Goal: Task Accomplishment & Management: Manage account settings

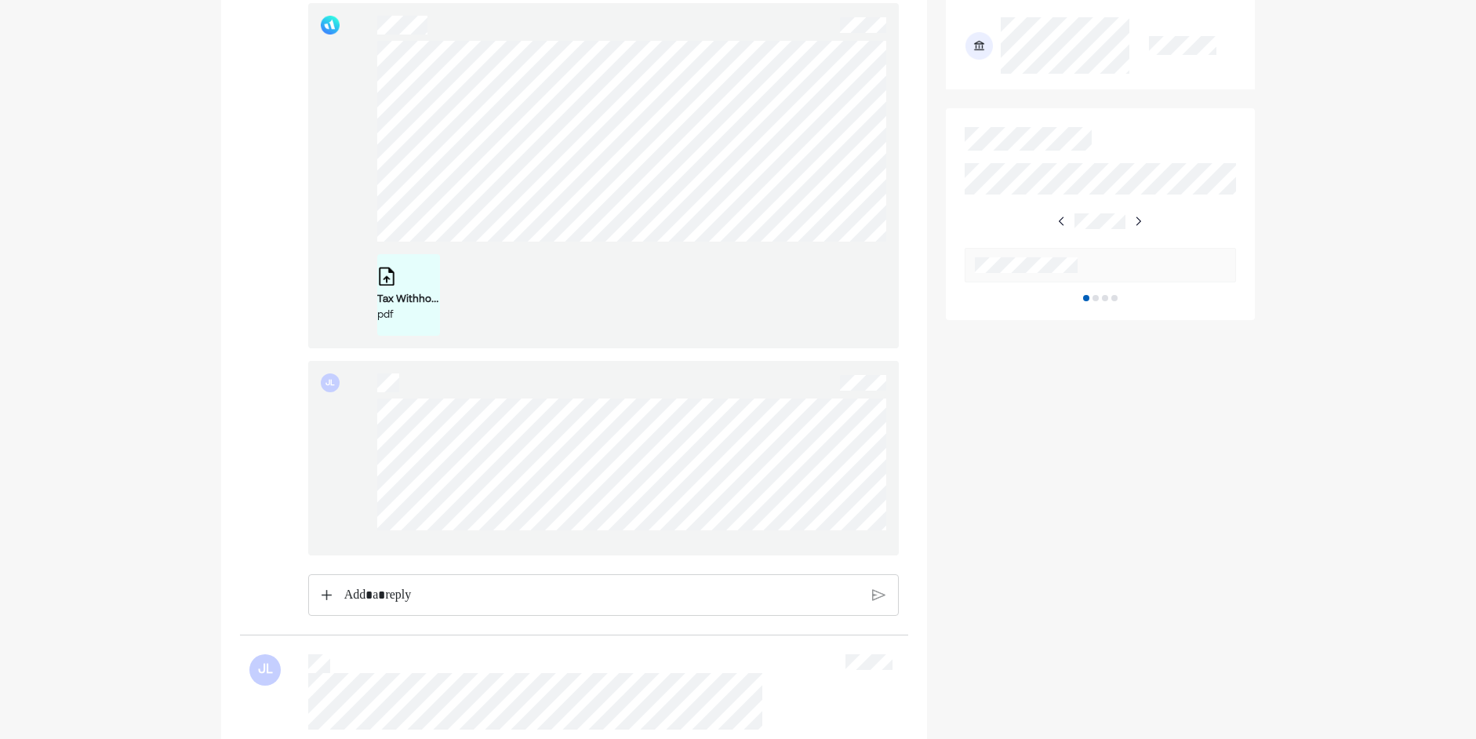
scroll to position [628, 0]
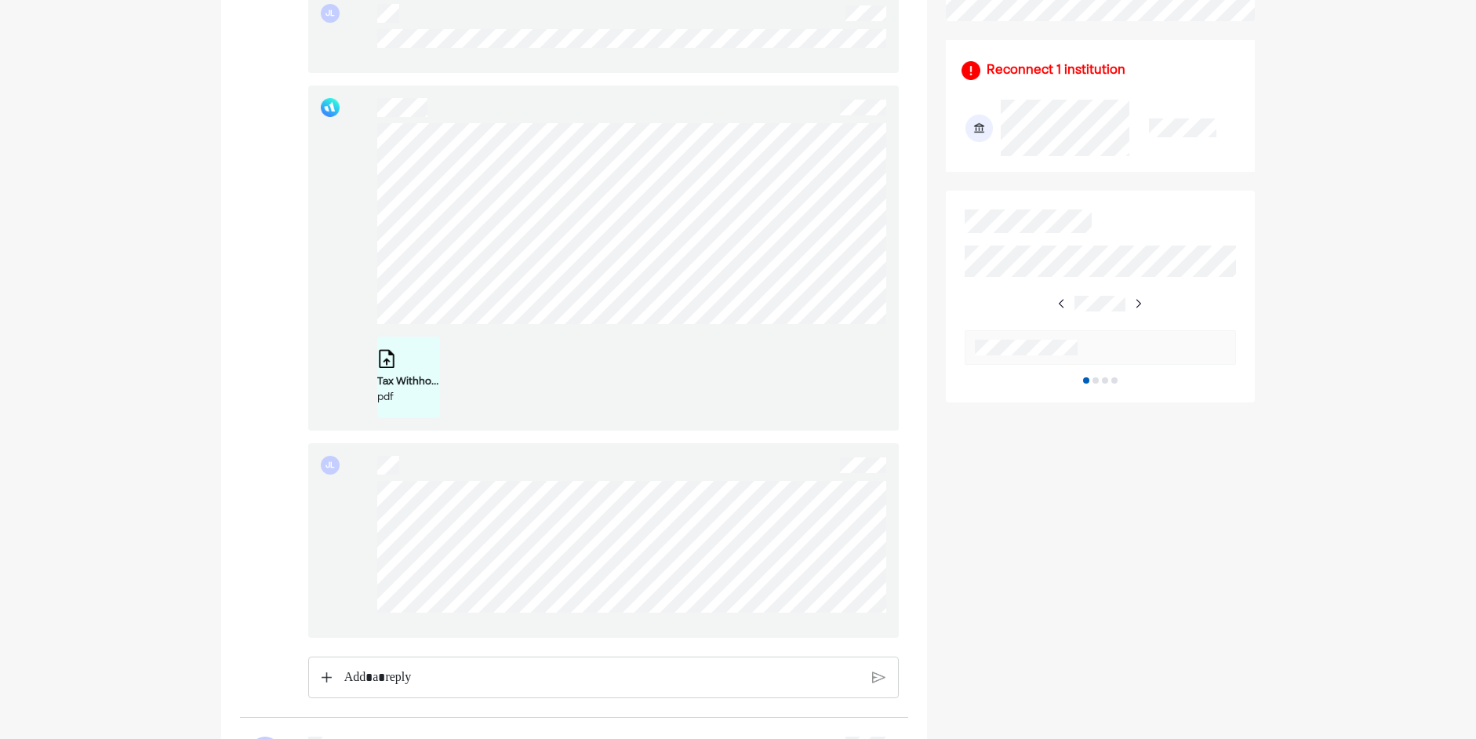
click at [417, 682] on p "Rich Text Editor. Editing area: main" at bounding box center [601, 678] width 515 height 20
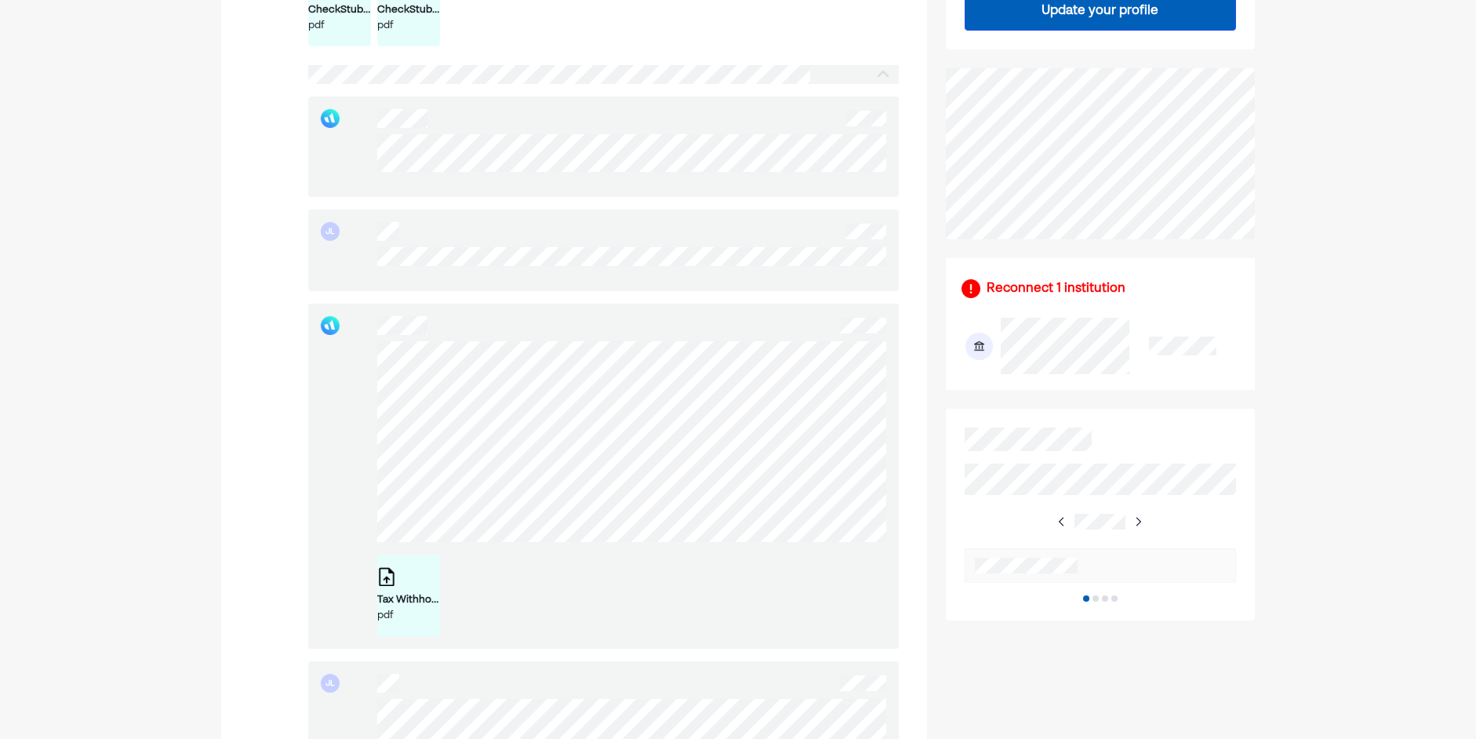
scroll to position [392, 0]
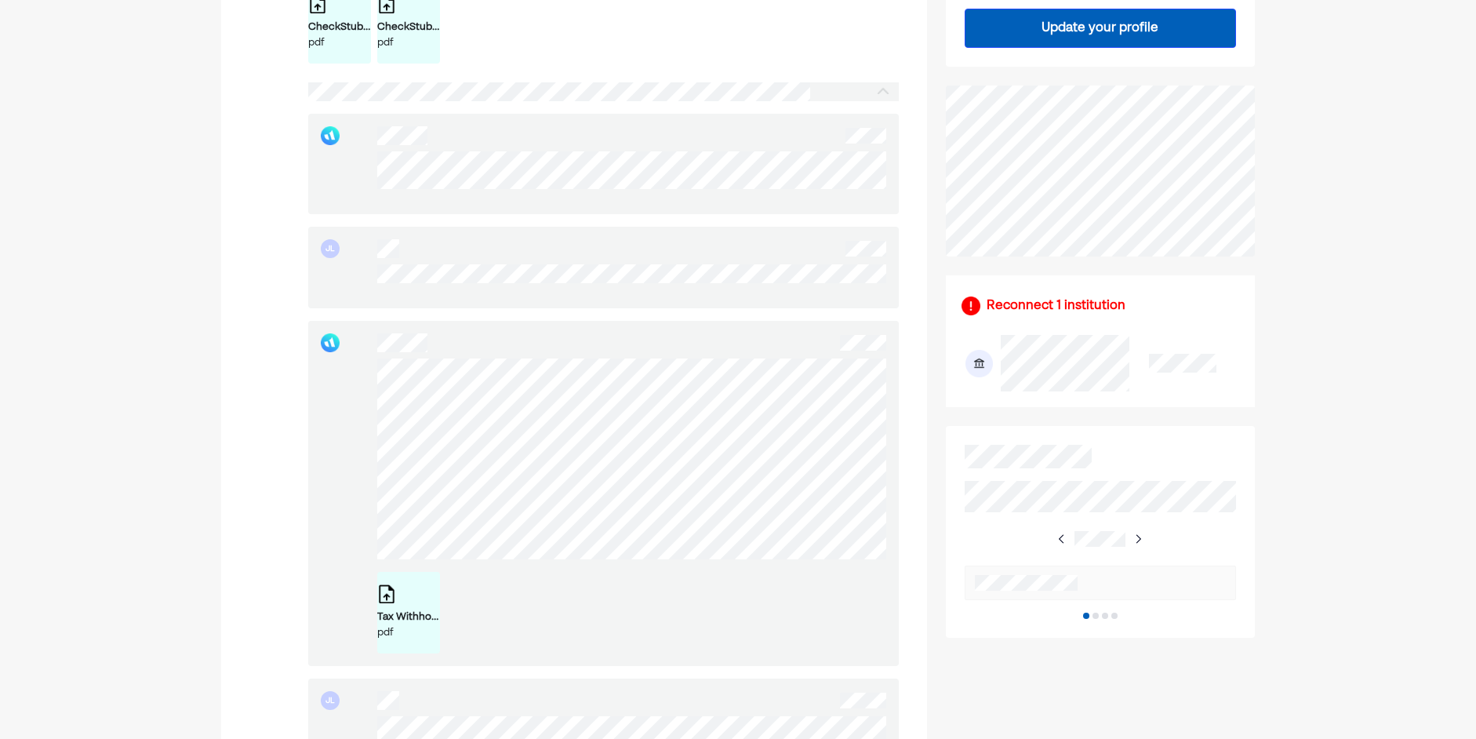
click at [387, 594] on div "Tax Withholding Estimator - Results _ Internal Revenue Service.pdf pdf" at bounding box center [408, 613] width 63 height 82
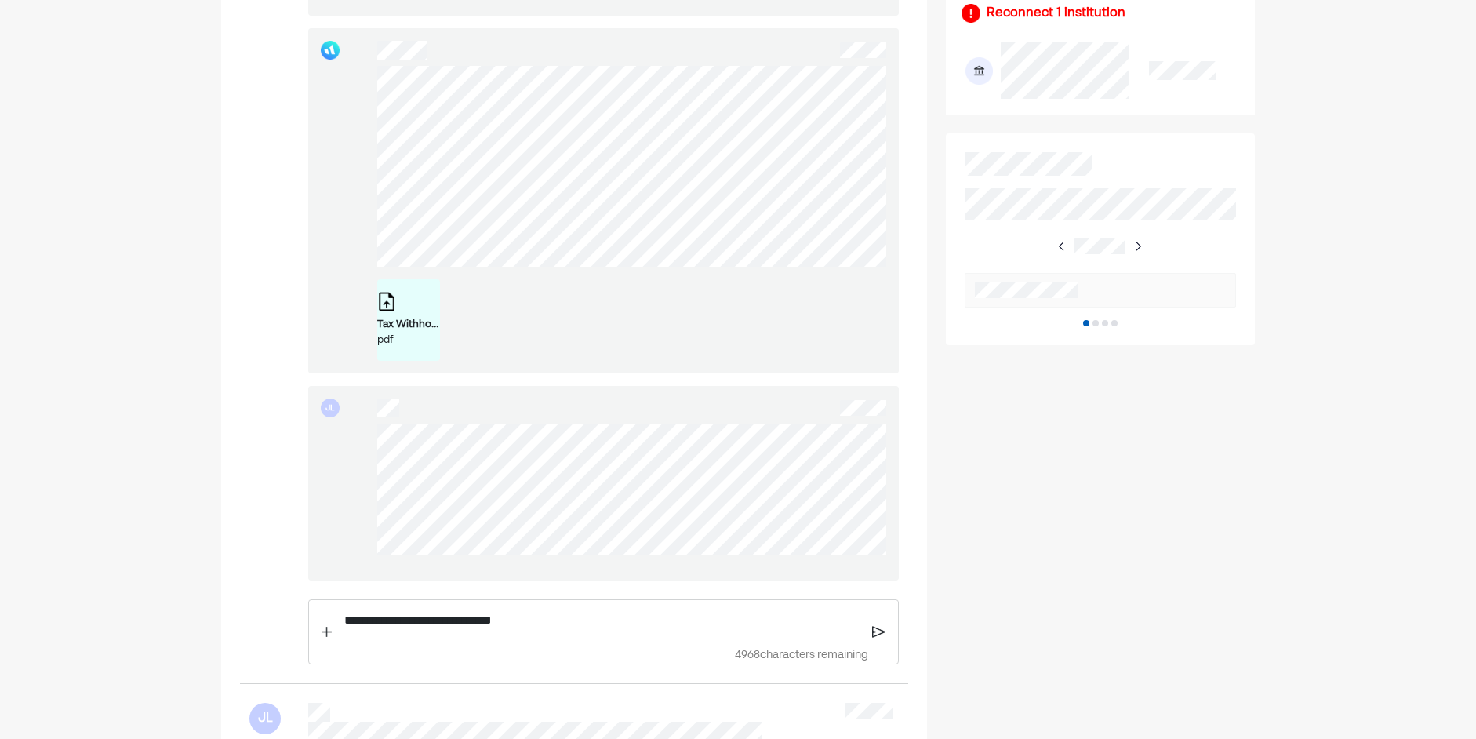
scroll to position [706, 0]
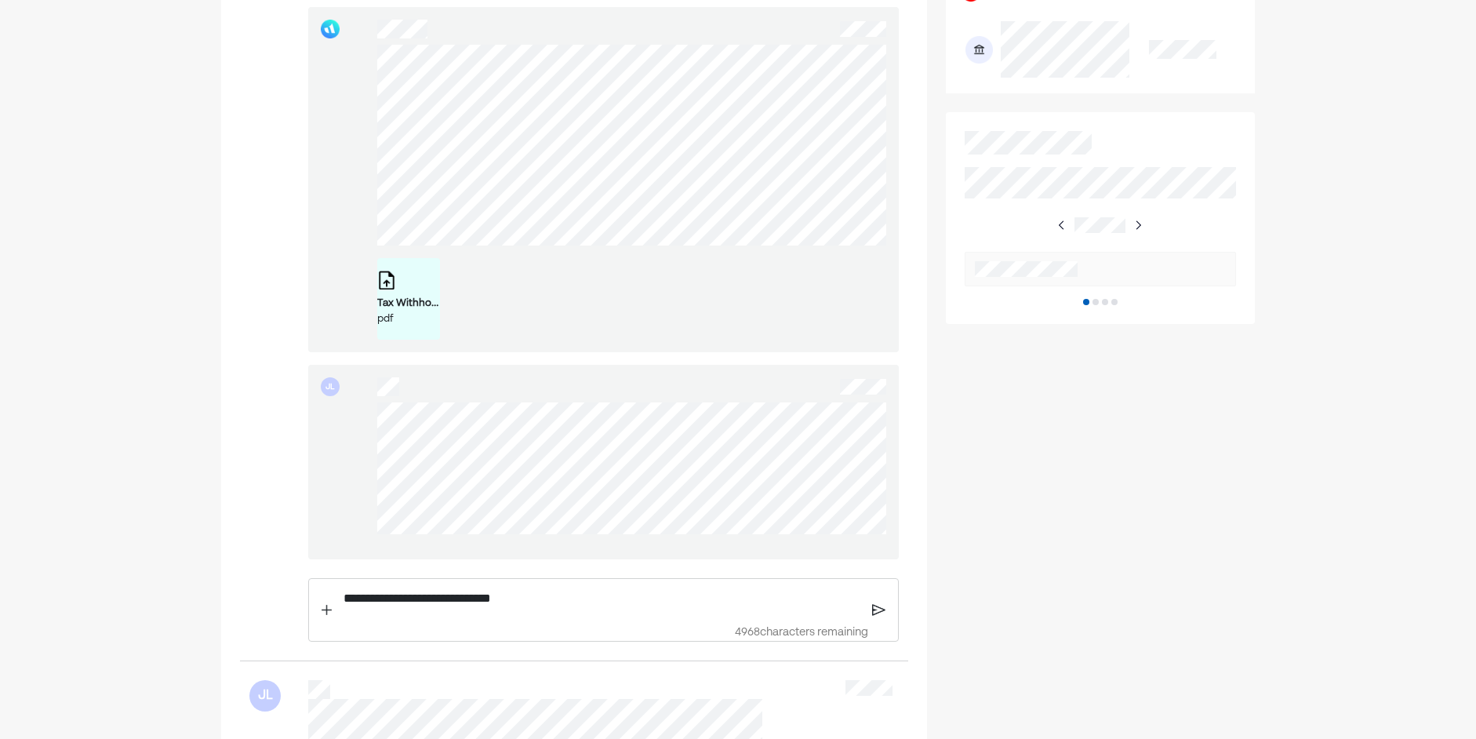
click at [566, 609] on p "**********" at bounding box center [601, 598] width 515 height 20
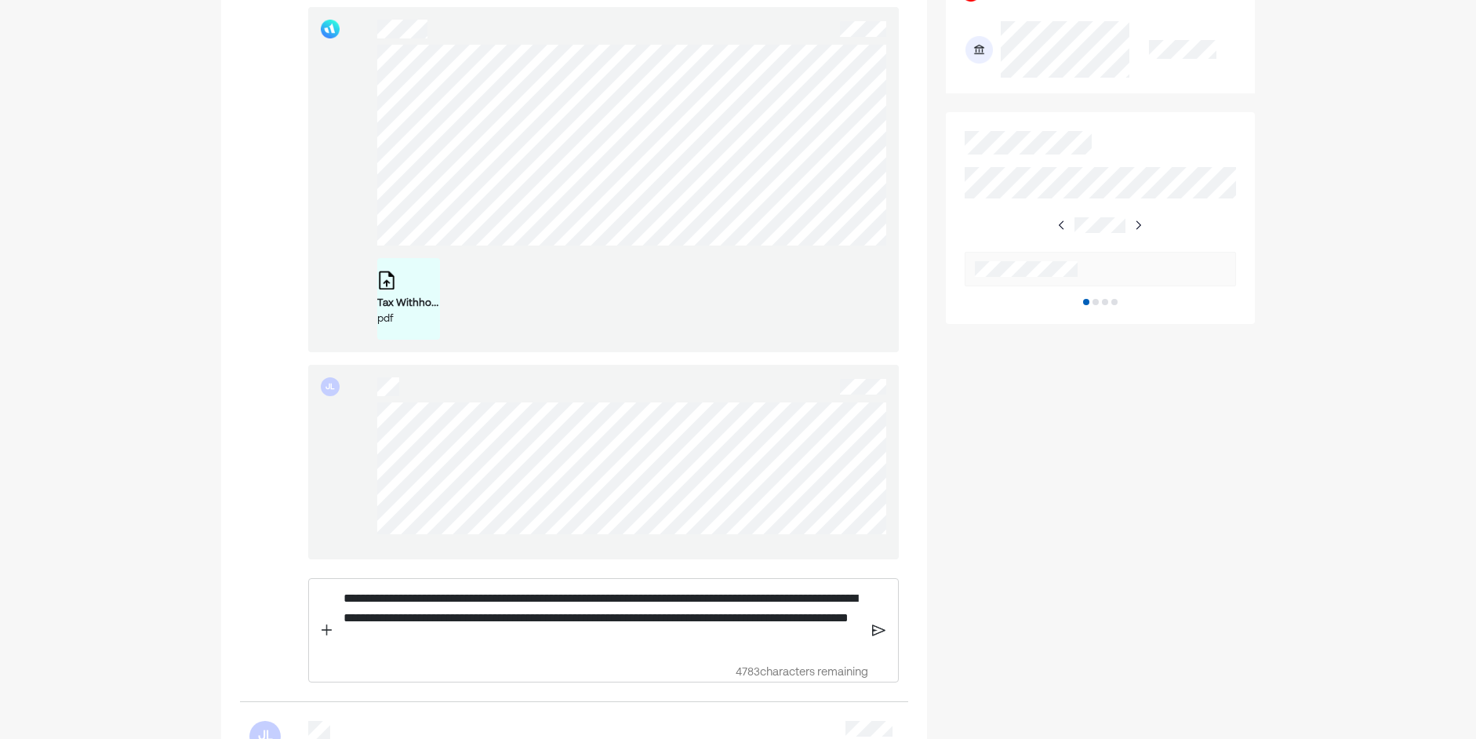
click at [861, 648] on div "**********" at bounding box center [602, 618] width 533 height 79
click at [900, 639] on div "**********" at bounding box center [574, 135] width 668 height 1135
click at [641, 649] on p "**********" at bounding box center [601, 619] width 515 height 60
click at [874, 637] on img at bounding box center [878, 630] width 13 height 14
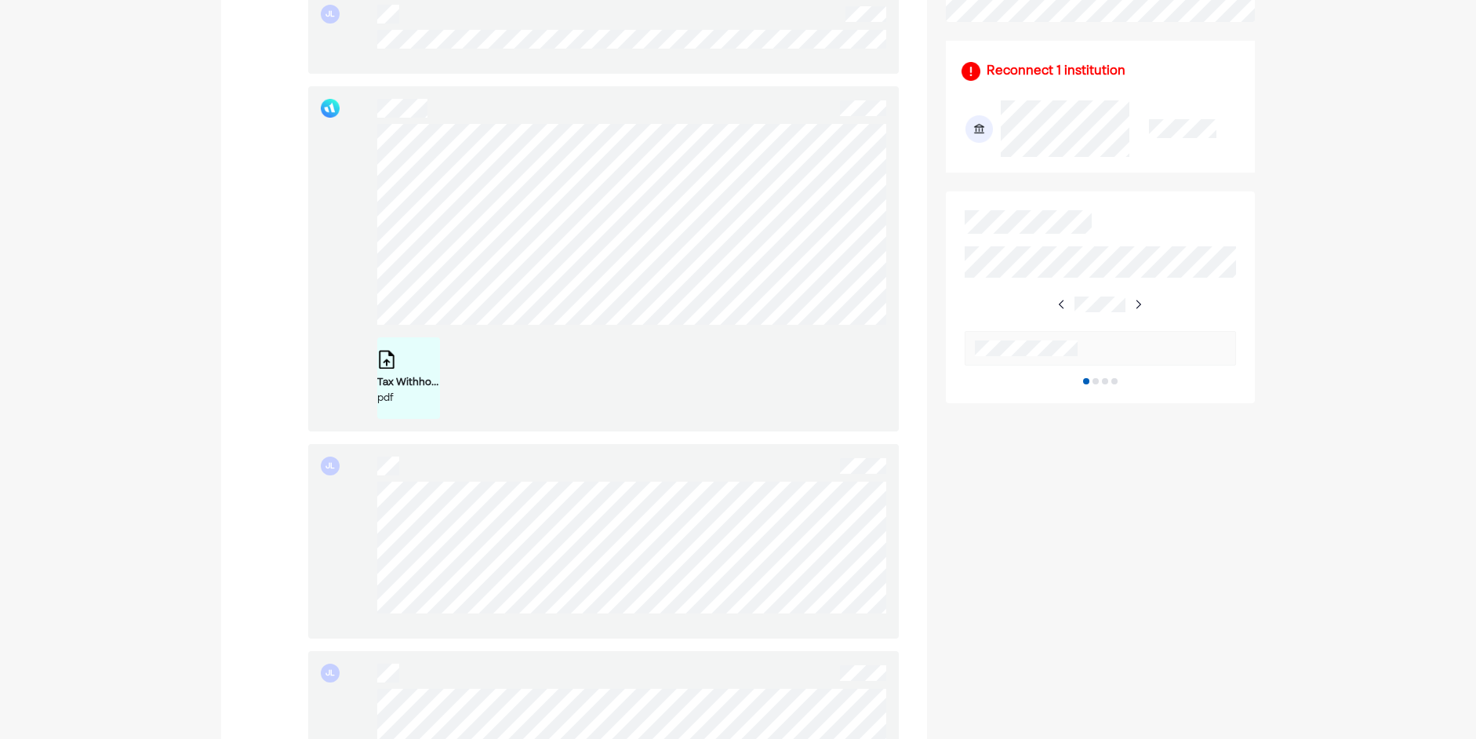
scroll to position [628, 0]
click at [365, 139] on div "Tax Withholding Estimator - Results _ Internal Revenue Service.pdf pdf" at bounding box center [603, 258] width 591 height 345
click at [374, 139] on div "Tax Withholding Estimator - Results _ Internal Revenue Service.pdf pdf" at bounding box center [603, 258] width 591 height 345
click at [360, 118] on div "Tax Withholding Estimator - Results _ Internal Revenue Service.pdf pdf" at bounding box center [603, 258] width 591 height 345
click at [373, 143] on div "Tax Withholding Estimator - Results _ Internal Revenue Service.pdf pdf" at bounding box center [603, 258] width 591 height 345
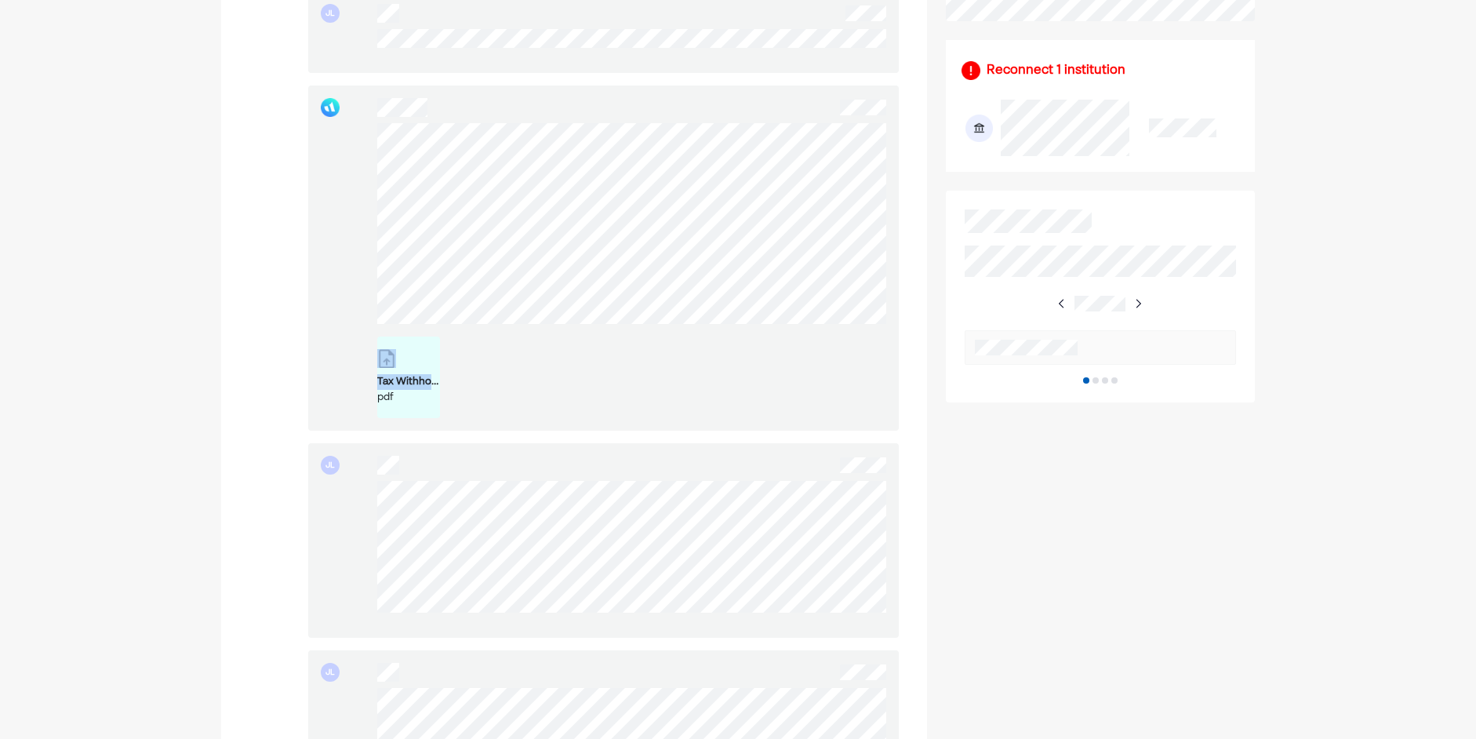
drag, startPoint x: 488, startPoint y: 337, endPoint x: 329, endPoint y: 126, distance: 263.9
click at [329, 126] on div "Tax Withholding Estimator - Results _ Internal Revenue Service.pdf pdf" at bounding box center [603, 258] width 591 height 345
click at [405, 144] on div "Tax Withholding Estimator - Results _ Internal Revenue Service.pdf pdf" at bounding box center [631, 270] width 509 height 295
drag, startPoint x: 613, startPoint y: 337, endPoint x: 371, endPoint y: 144, distance: 309.2
click at [371, 144] on div "Tax Withholding Estimator - Results _ Internal Revenue Service.pdf pdf" at bounding box center [603, 258] width 591 height 345
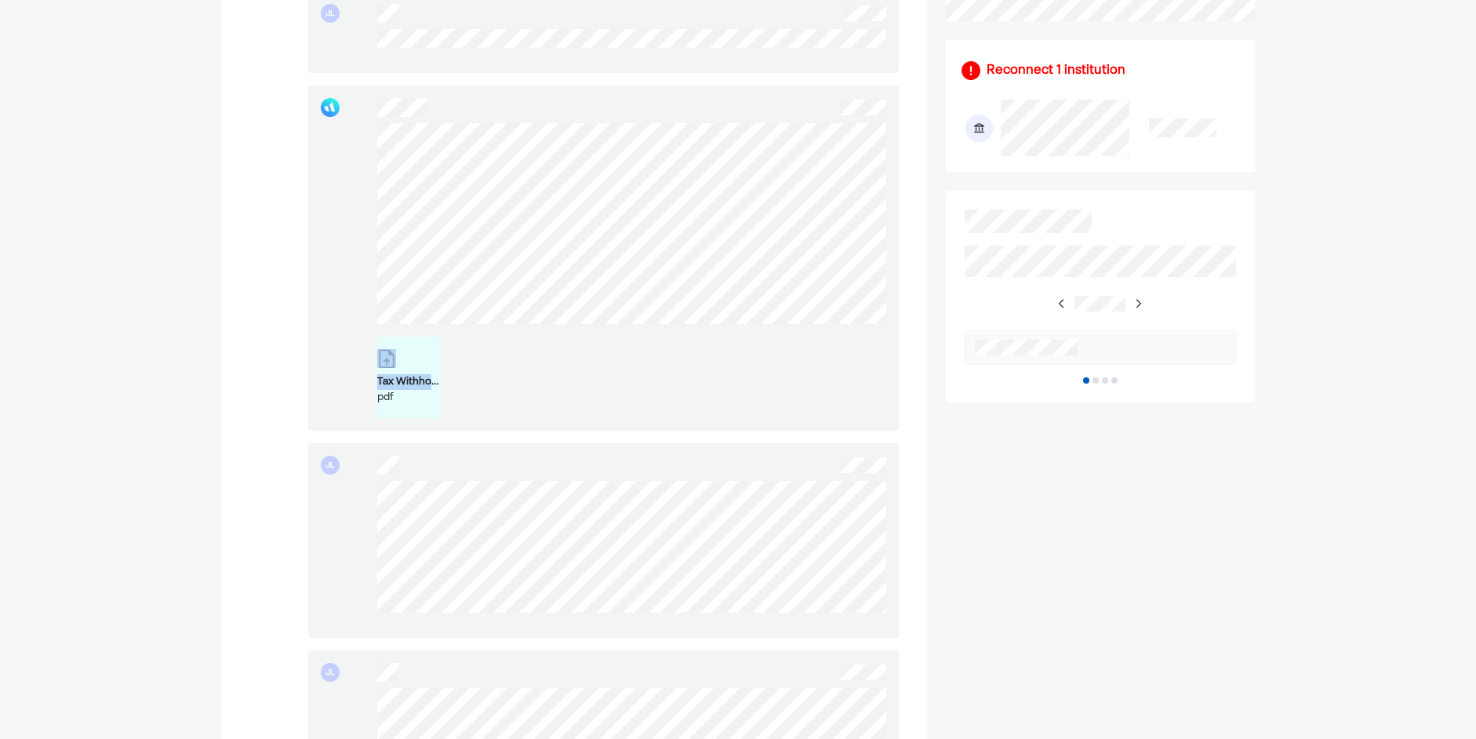
click at [382, 144] on div "Tax Withholding Estimator - Results _ Internal Revenue Service.pdf pdf" at bounding box center [631, 270] width 509 height 295
drag, startPoint x: 617, startPoint y: 341, endPoint x: 326, endPoint y: 146, distance: 350.5
click at [326, 146] on div "Tax Withholding Estimator - Results _ Internal Revenue Service.pdf pdf" at bounding box center [603, 258] width 591 height 345
click at [367, 147] on div "Tax Withholding Estimator - Results _ Internal Revenue Service.pdf pdf" at bounding box center [603, 258] width 591 height 345
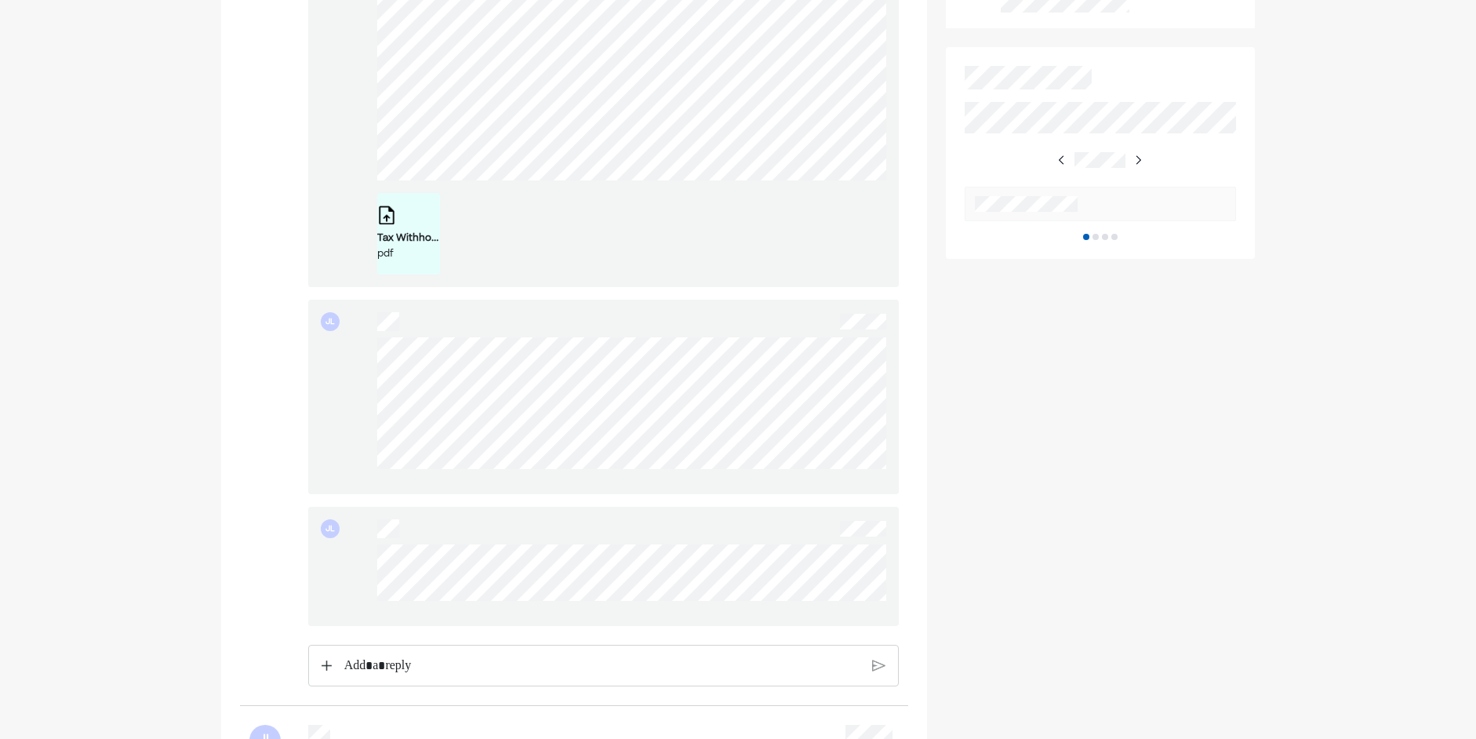
scroll to position [784, 0]
click at [774, 457] on div "JL" at bounding box center [603, 383] width 591 height 195
drag, startPoint x: 777, startPoint y: 469, endPoint x: 351, endPoint y: 336, distance: 446.3
click at [351, 336] on div "JL" at bounding box center [603, 383] width 591 height 195
click at [788, 467] on div "JL" at bounding box center [603, 383] width 591 height 195
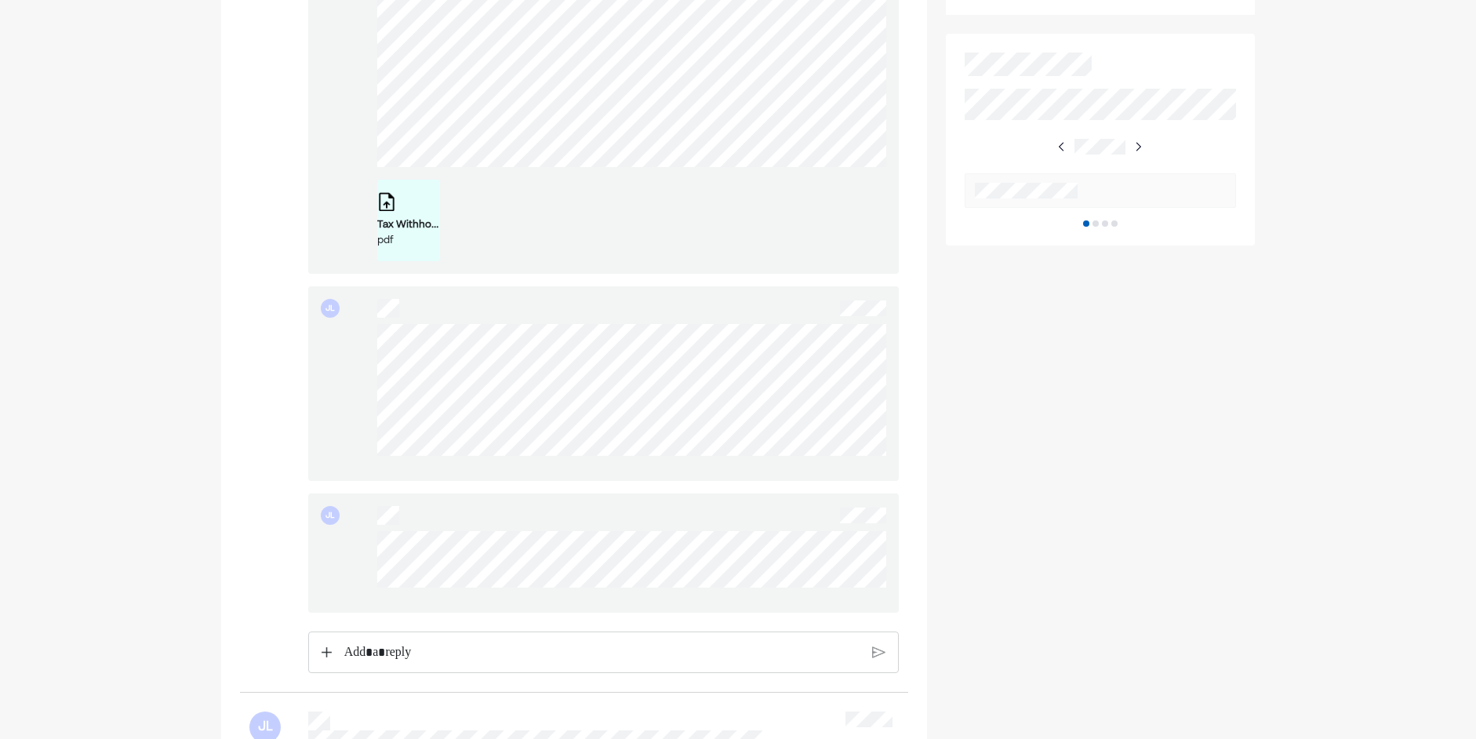
drag, startPoint x: 364, startPoint y: 333, endPoint x: 360, endPoint y: 311, distance: 22.3
click at [360, 311] on div "JL" at bounding box center [603, 383] width 591 height 195
click at [358, 315] on div "JL" at bounding box center [603, 383] width 591 height 195
click at [398, 333] on div "JL" at bounding box center [603, 383] width 591 height 195
click at [347, 333] on div "JL" at bounding box center [603, 383] width 591 height 195
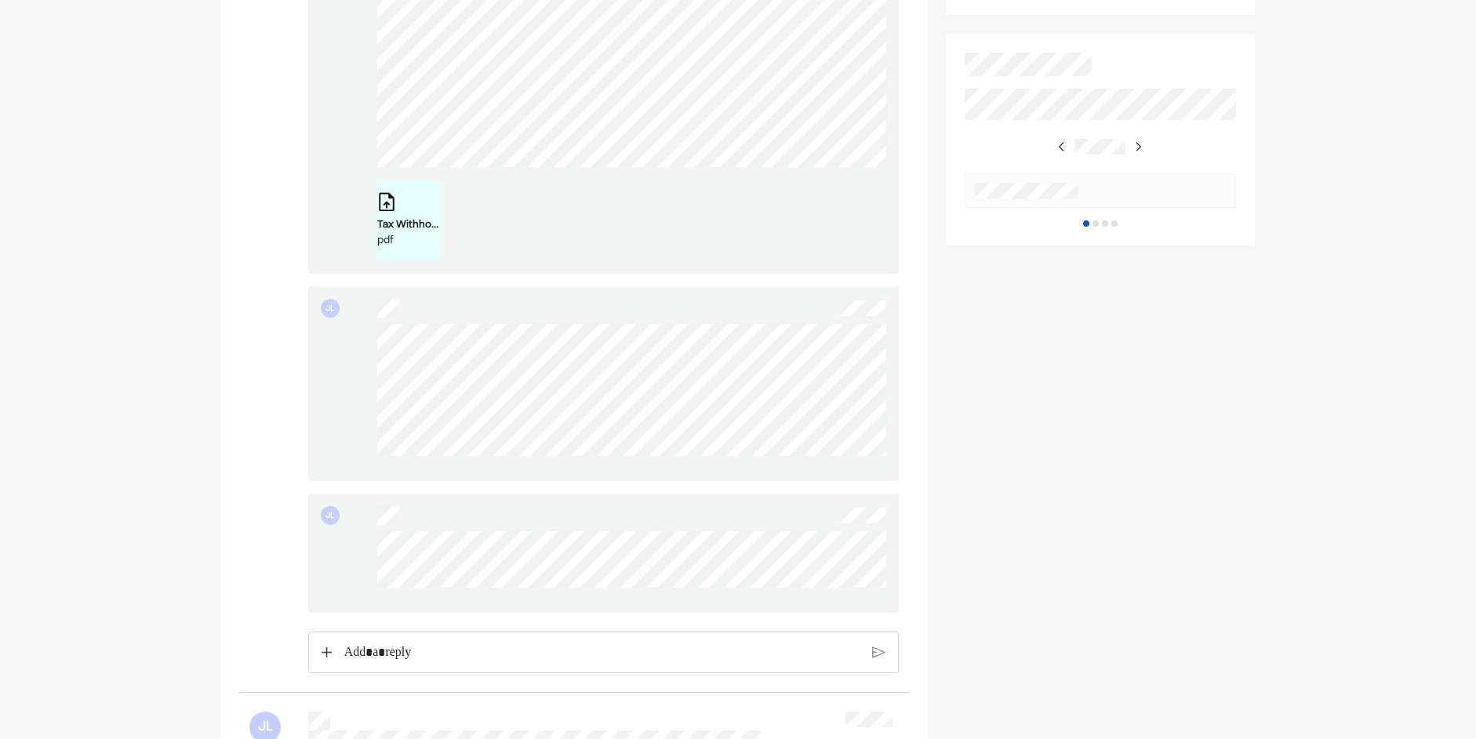
click at [340, 339] on div "JL" at bounding box center [603, 383] width 591 height 195
click at [357, 547] on div "JL" at bounding box center [603, 552] width 591 height 119
drag, startPoint x: 357, startPoint y: 547, endPoint x: 567, endPoint y: 613, distance: 220.5
click at [567, 613] on div "JL" at bounding box center [603, 552] width 591 height 119
click at [344, 549] on div "JL" at bounding box center [603, 552] width 591 height 119
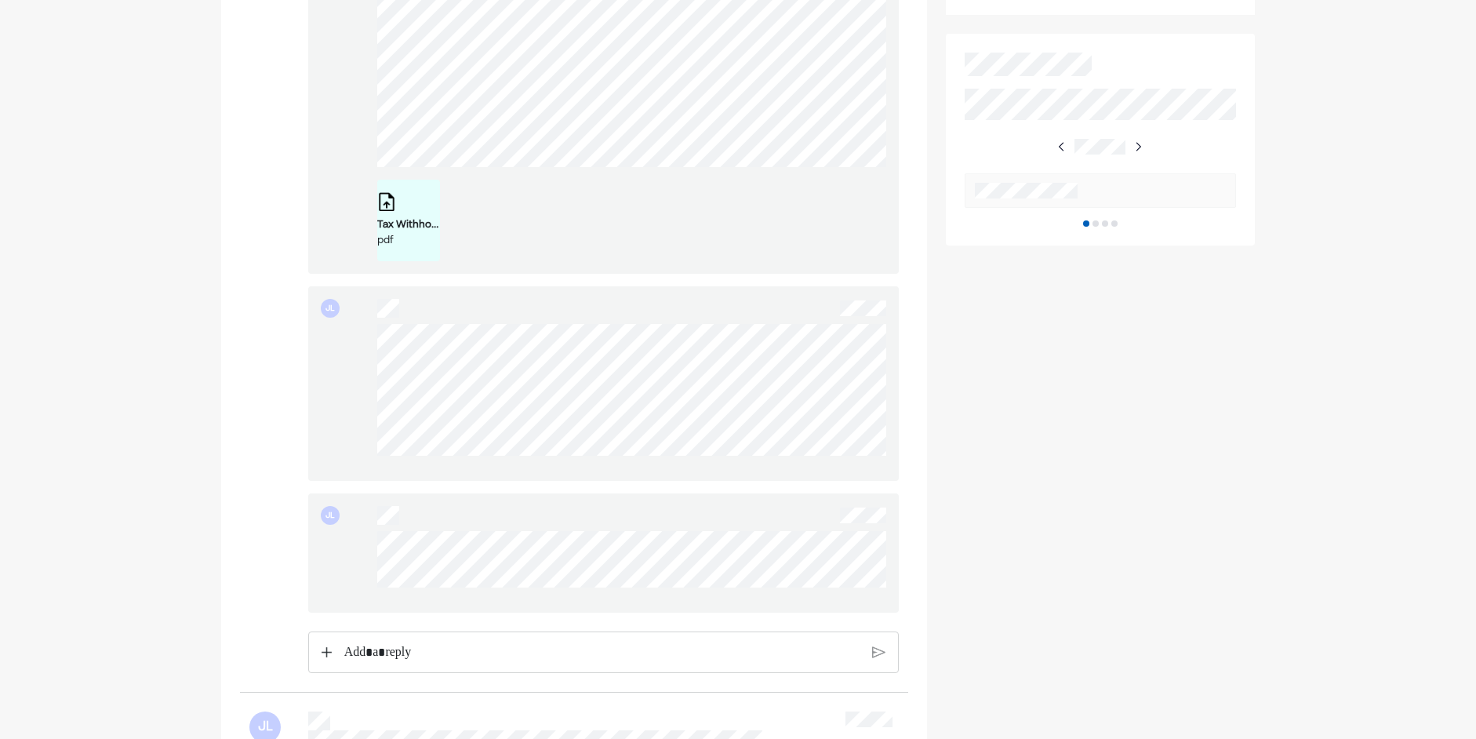
click at [362, 548] on div "JL" at bounding box center [603, 552] width 591 height 119
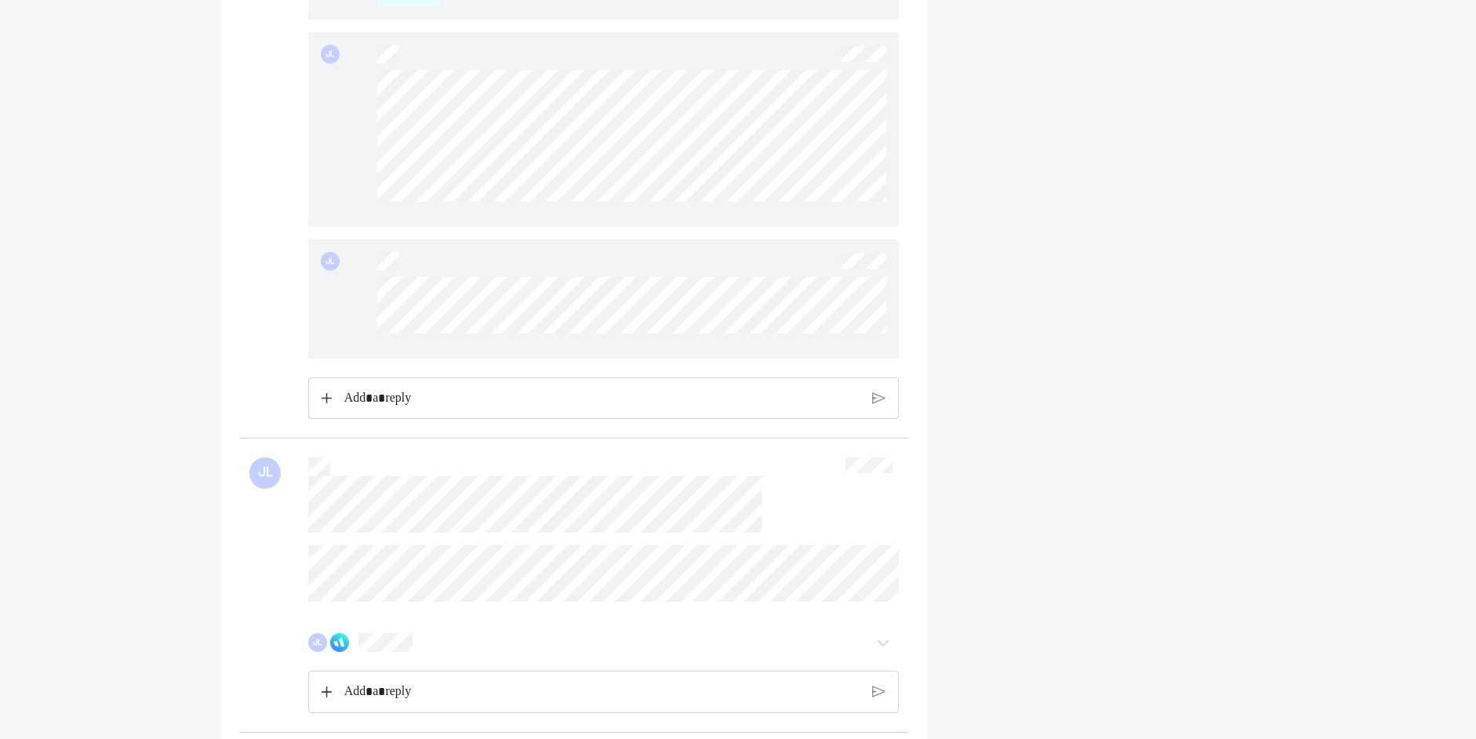
scroll to position [1098, 0]
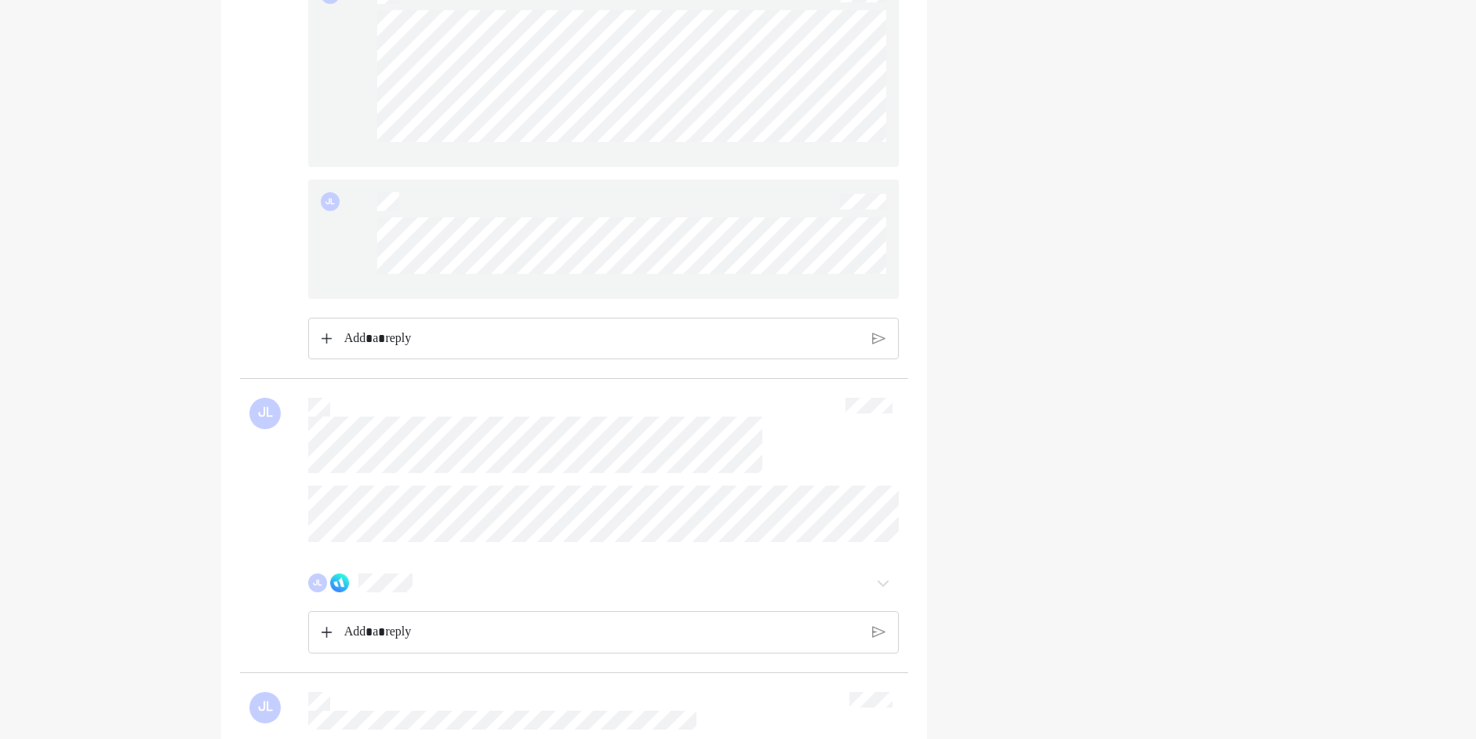
click at [486, 359] on div "Rich Text Editor. Editing area: main" at bounding box center [602, 338] width 533 height 41
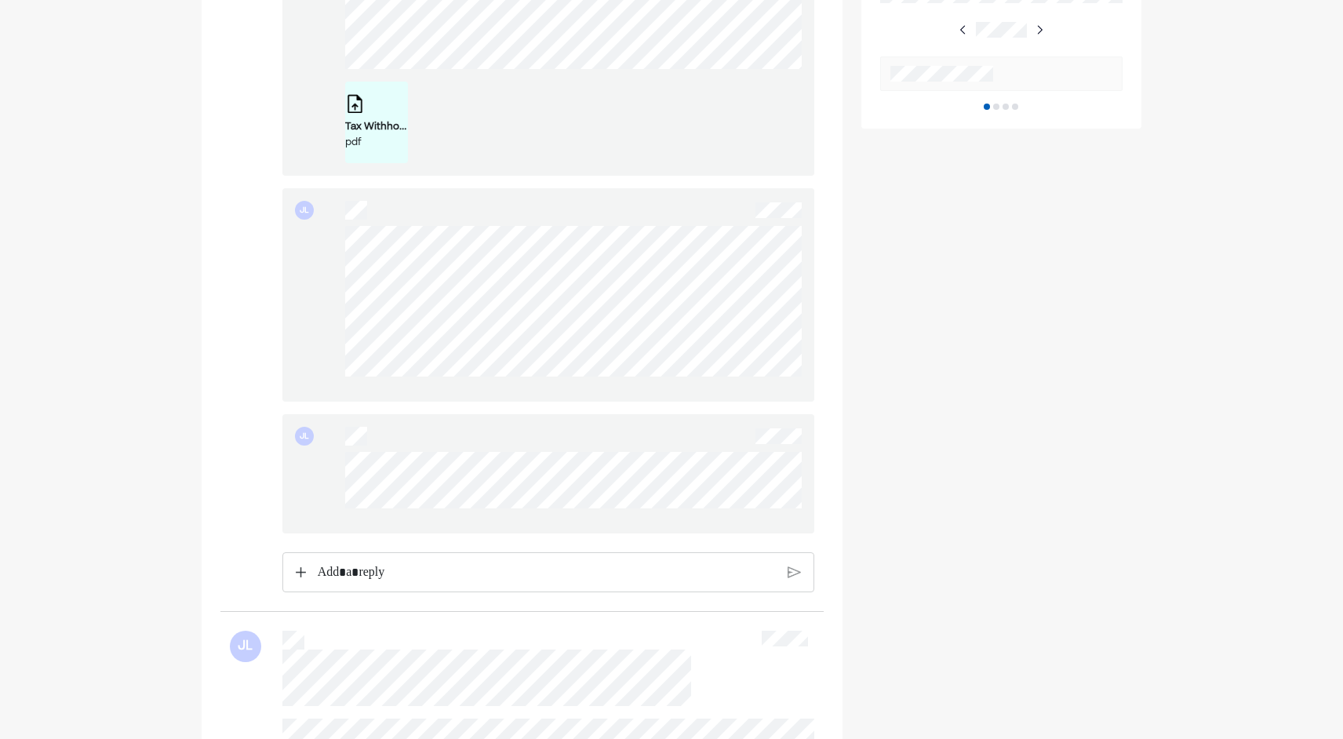
scroll to position [900, 0]
